Goal: Task Accomplishment & Management: Manage account settings

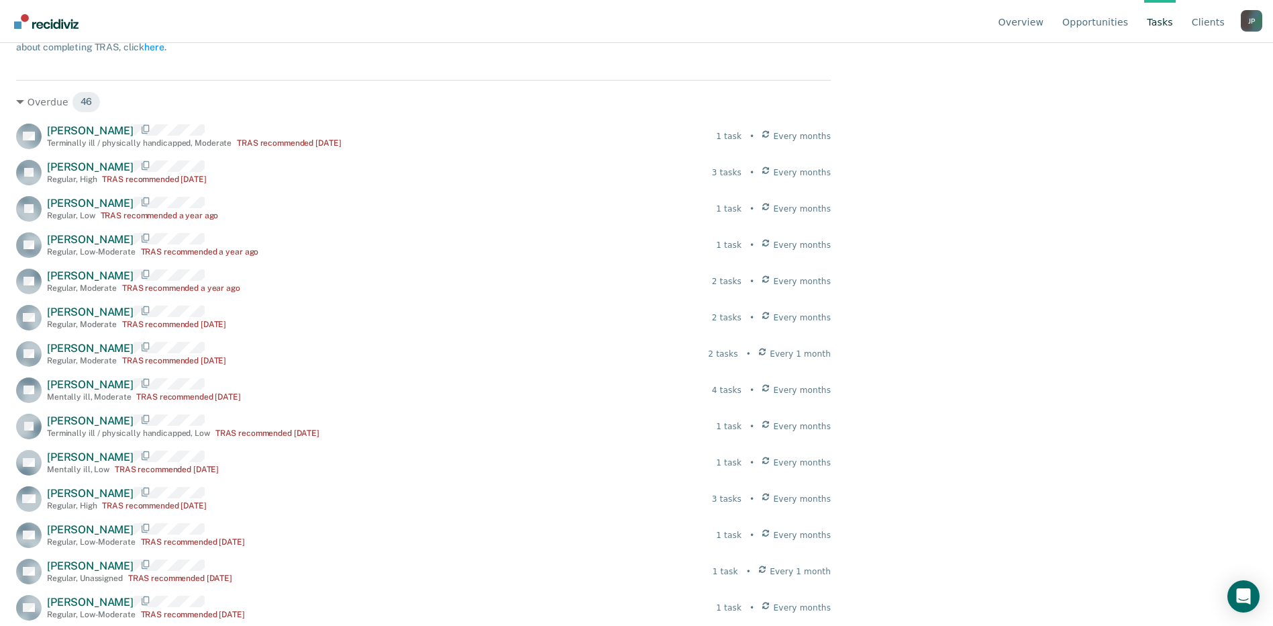
scroll to position [201, 0]
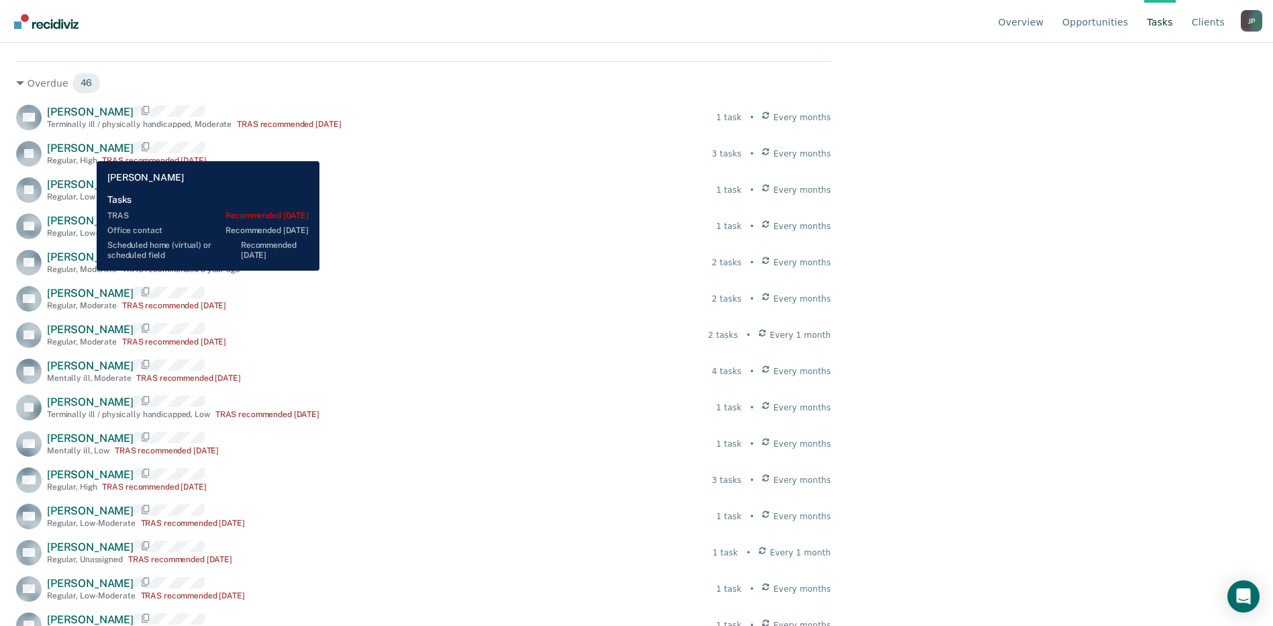
click at [87, 151] on span "[PERSON_NAME]" at bounding box center [90, 148] width 87 height 13
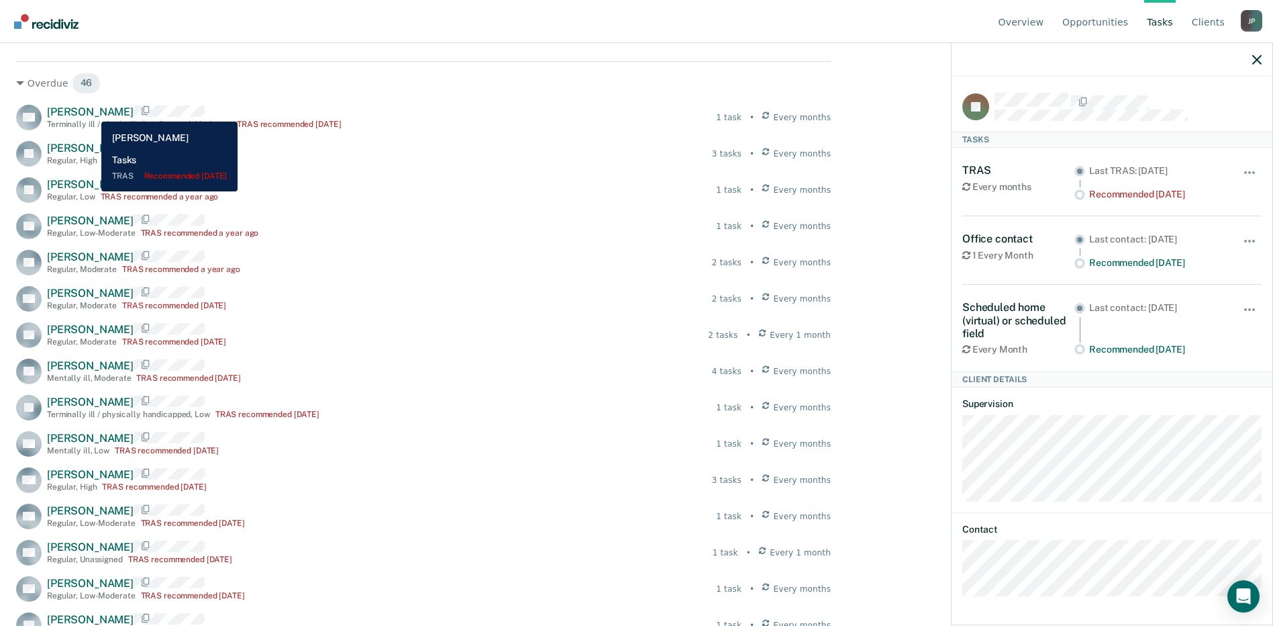
click at [91, 111] on span "[PERSON_NAME]" at bounding box center [90, 111] width 87 height 13
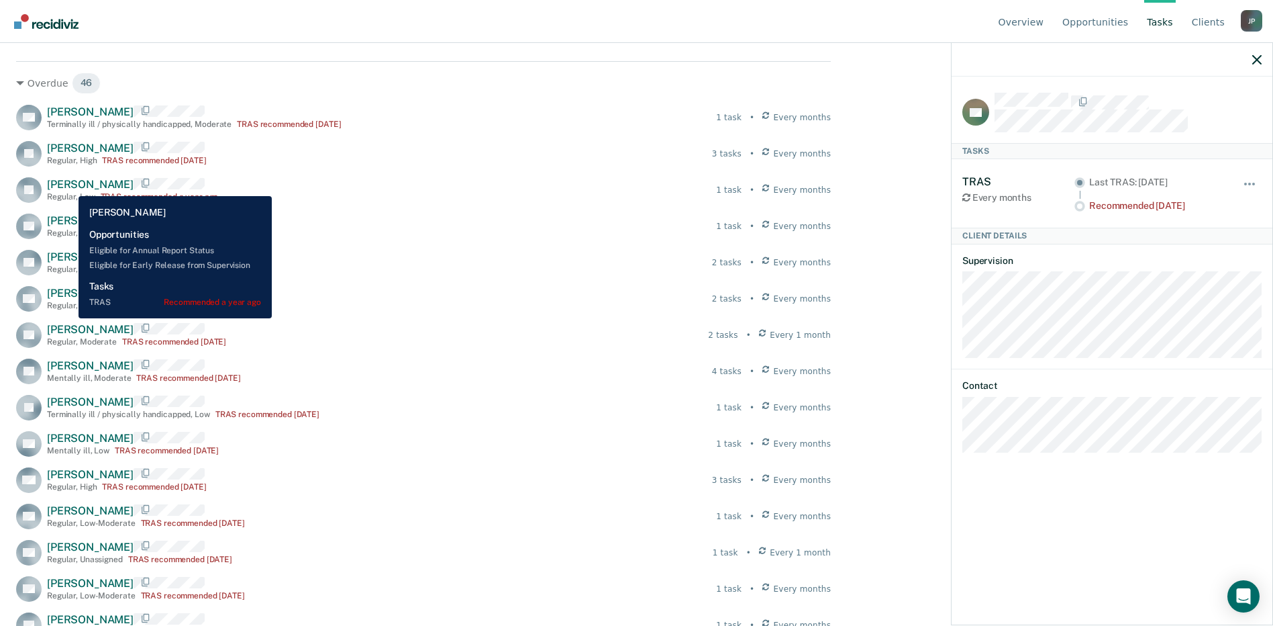
click at [68, 186] on span "[PERSON_NAME]" at bounding box center [90, 184] width 87 height 13
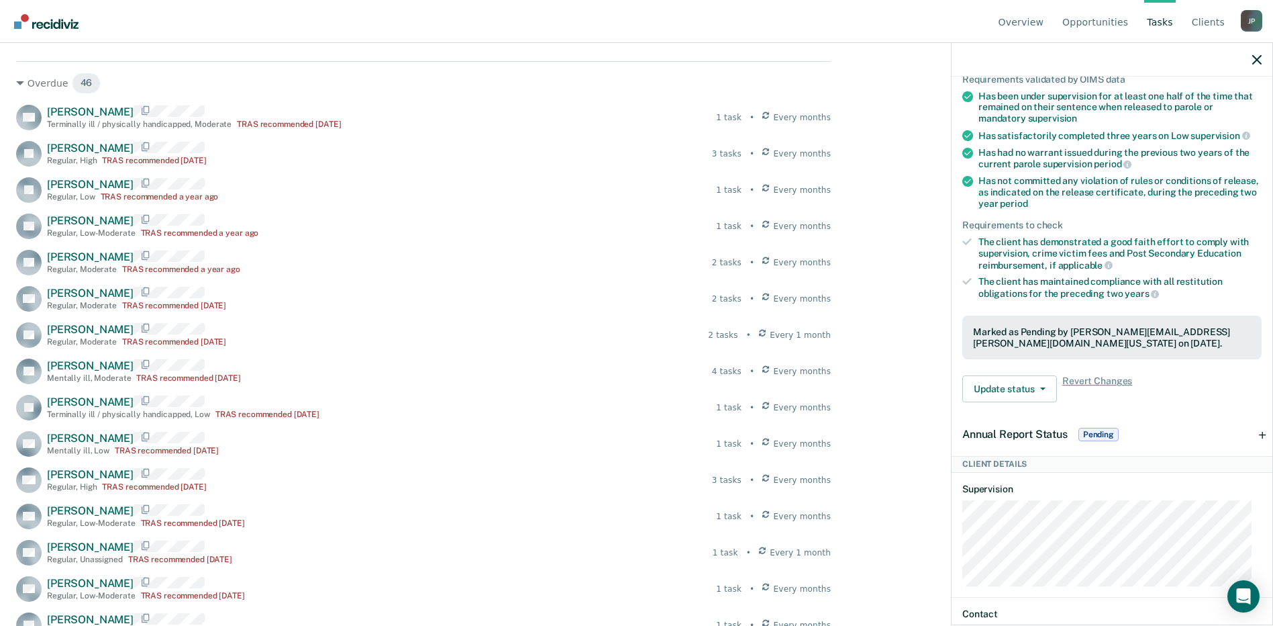
scroll to position [260, 0]
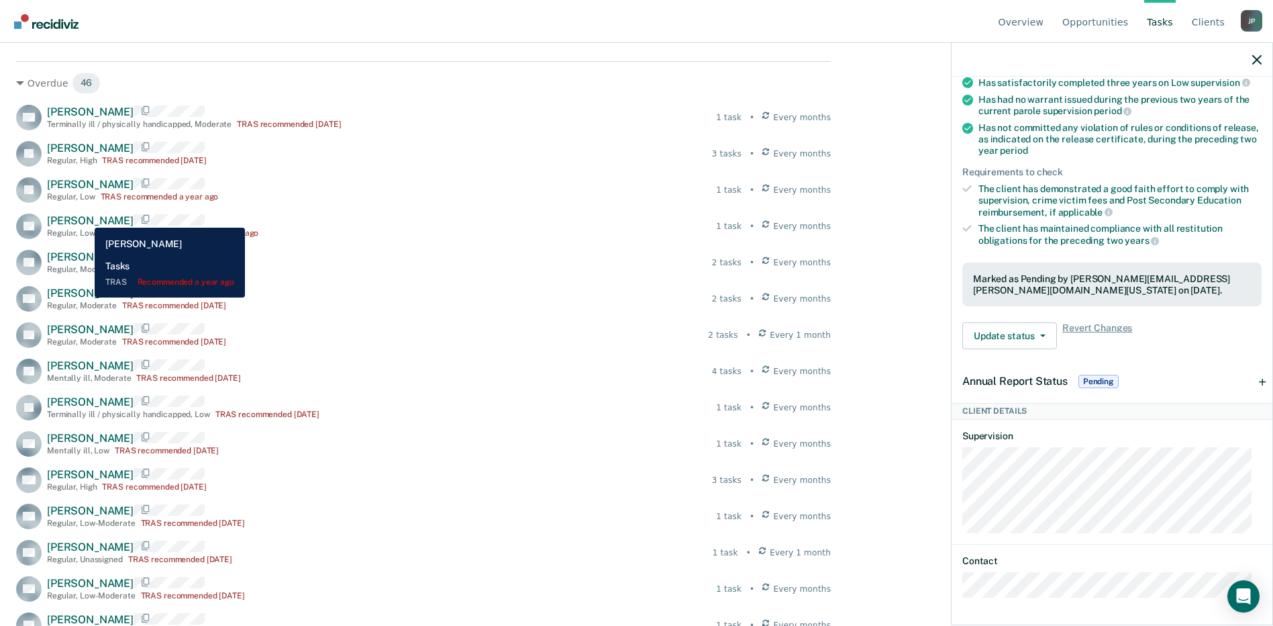
click at [85, 217] on span "[PERSON_NAME]" at bounding box center [90, 220] width 87 height 13
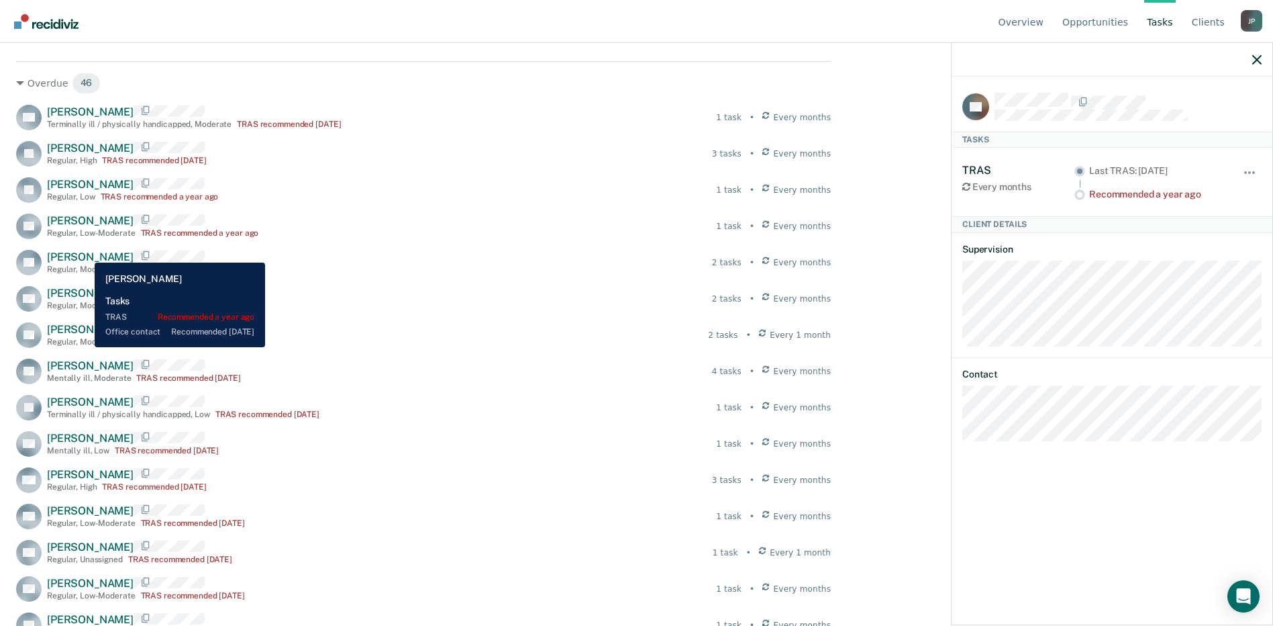
click at [85, 252] on span "[PERSON_NAME]" at bounding box center [90, 256] width 87 height 13
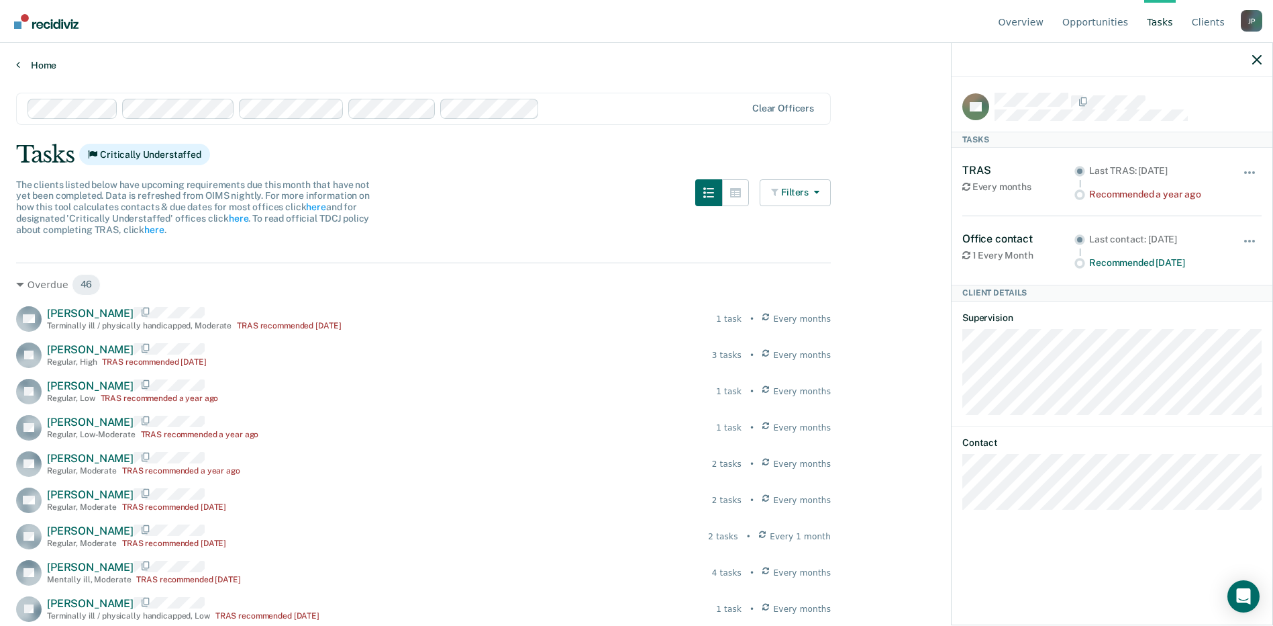
click at [50, 66] on link "Home" at bounding box center [636, 65] width 1241 height 12
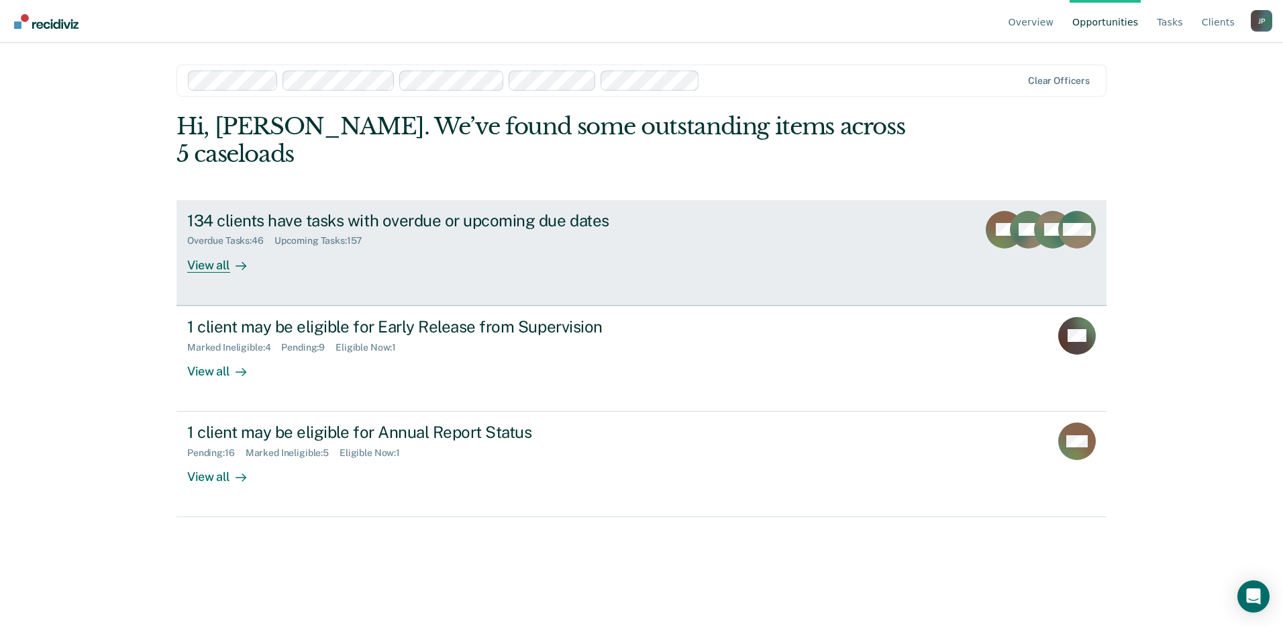
click at [196, 246] on div "View all" at bounding box center [224, 259] width 75 height 26
